Goal: Check status: Check status

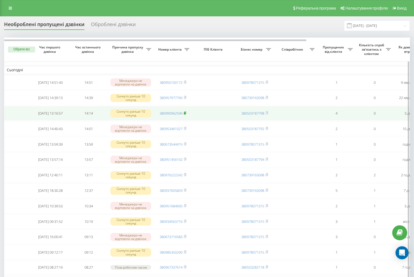
click at [186, 115] on icon at bounding box center [185, 112] width 2 height 3
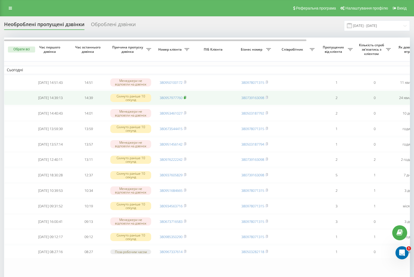
click at [185, 99] on rect at bounding box center [185, 98] width 2 height 2
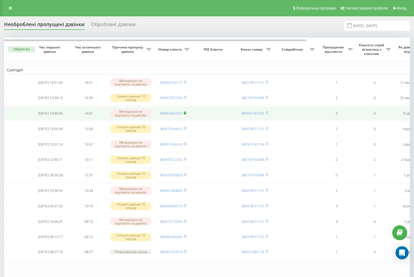
click at [185, 115] on rect at bounding box center [185, 113] width 2 height 2
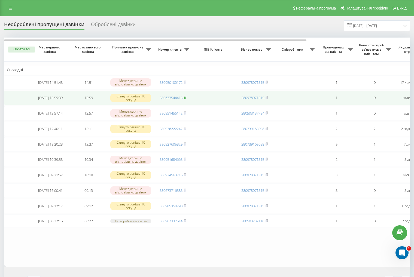
click at [185, 97] on icon at bounding box center [185, 97] width 2 height 3
